Goal: Information Seeking & Learning: Learn about a topic

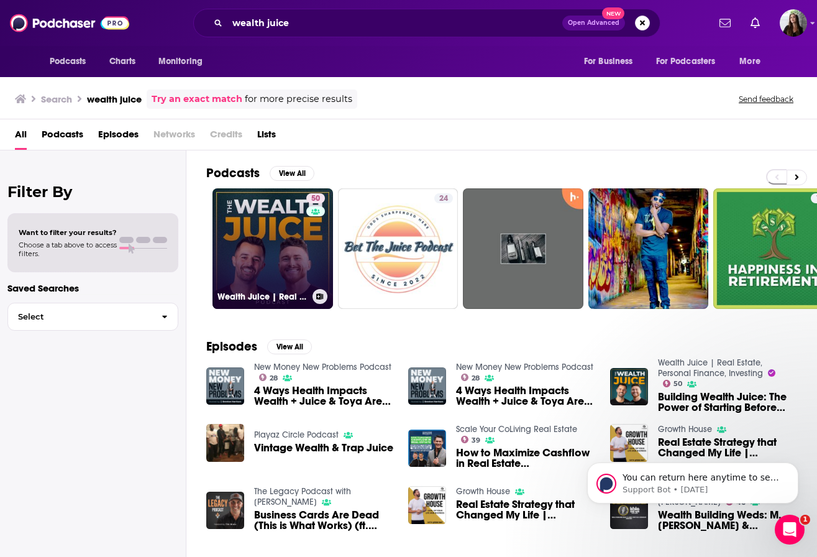
click at [277, 230] on link "50 Wealth Juice | Real Estate, Personal Finance, Investing" at bounding box center [273, 248] width 121 height 121
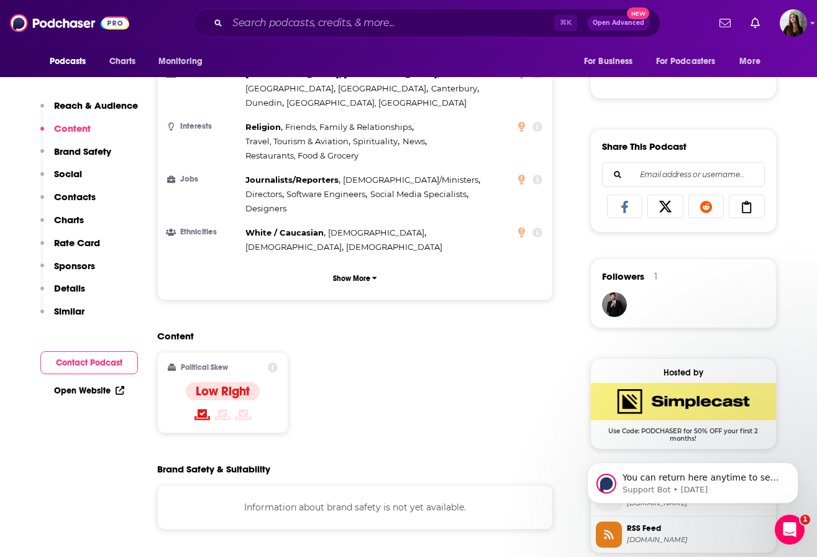
scroll to position [696, 0]
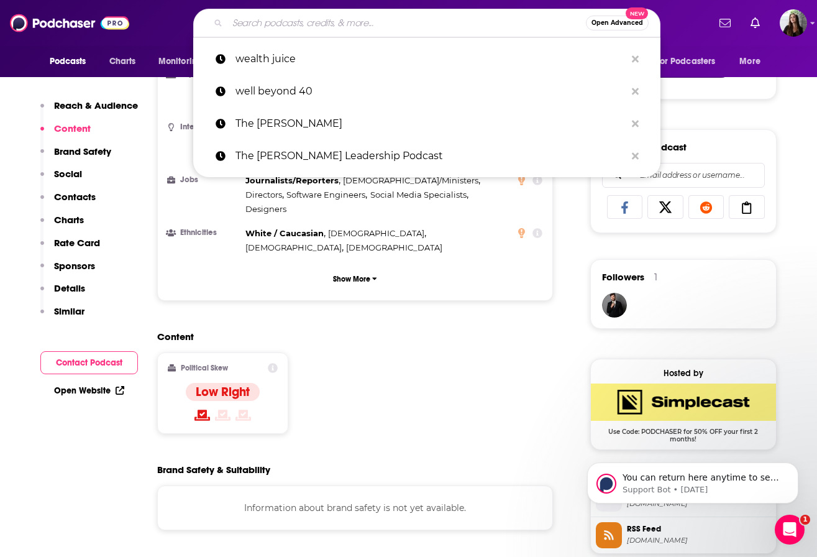
click at [332, 18] on input "Search podcasts, credits, & more..." at bounding box center [406, 23] width 359 height 20
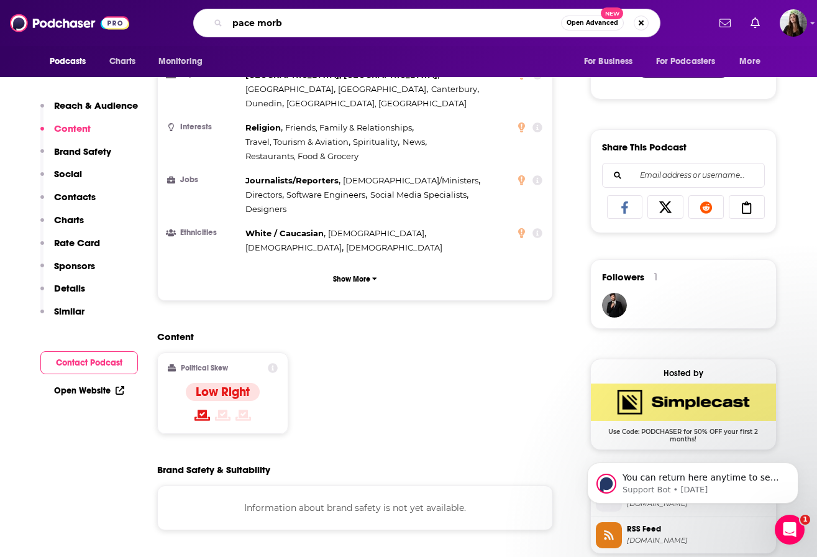
type input "pace [PERSON_NAME]"
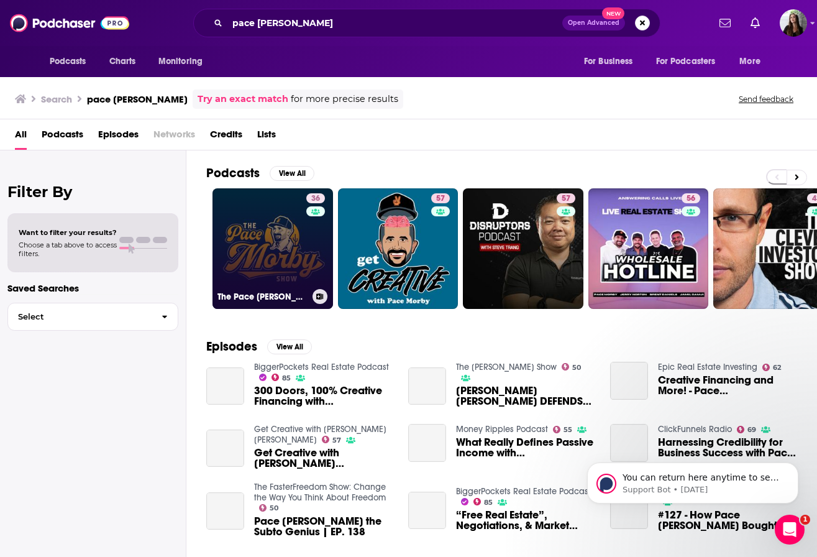
click at [280, 253] on link "36 The Pace [PERSON_NAME] Show" at bounding box center [273, 248] width 121 height 121
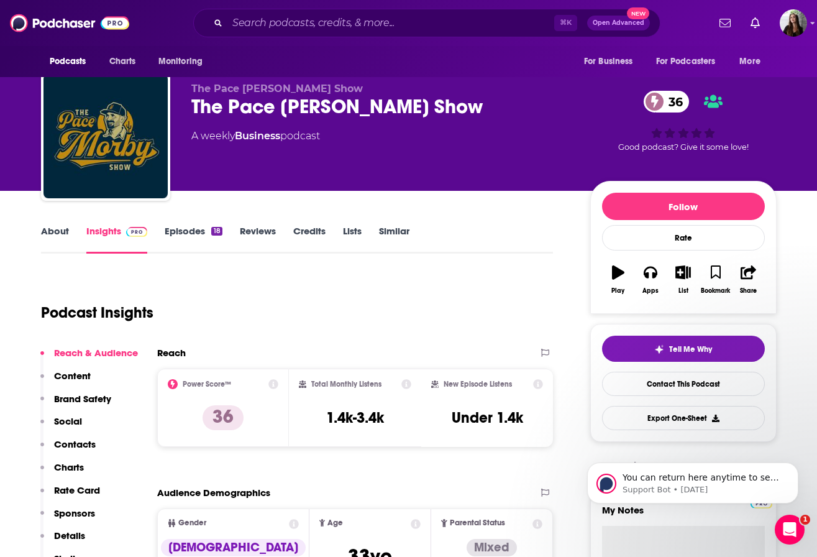
scroll to position [13, 0]
